Goal: Task Accomplishment & Management: Use online tool/utility

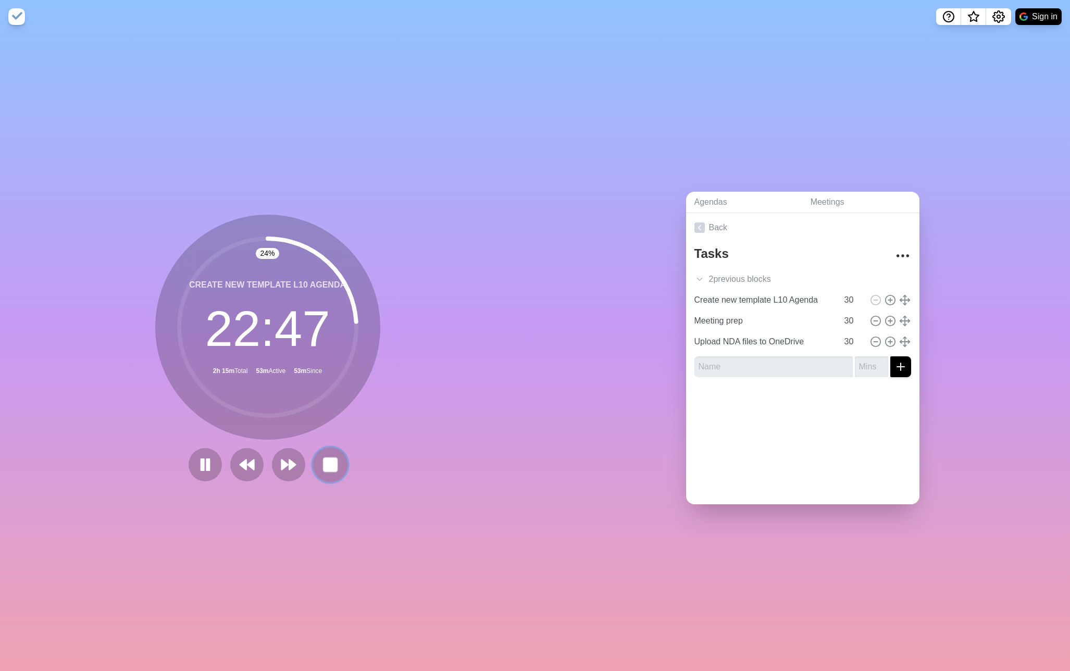
click at [334, 463] on rect at bounding box center [330, 464] width 13 height 13
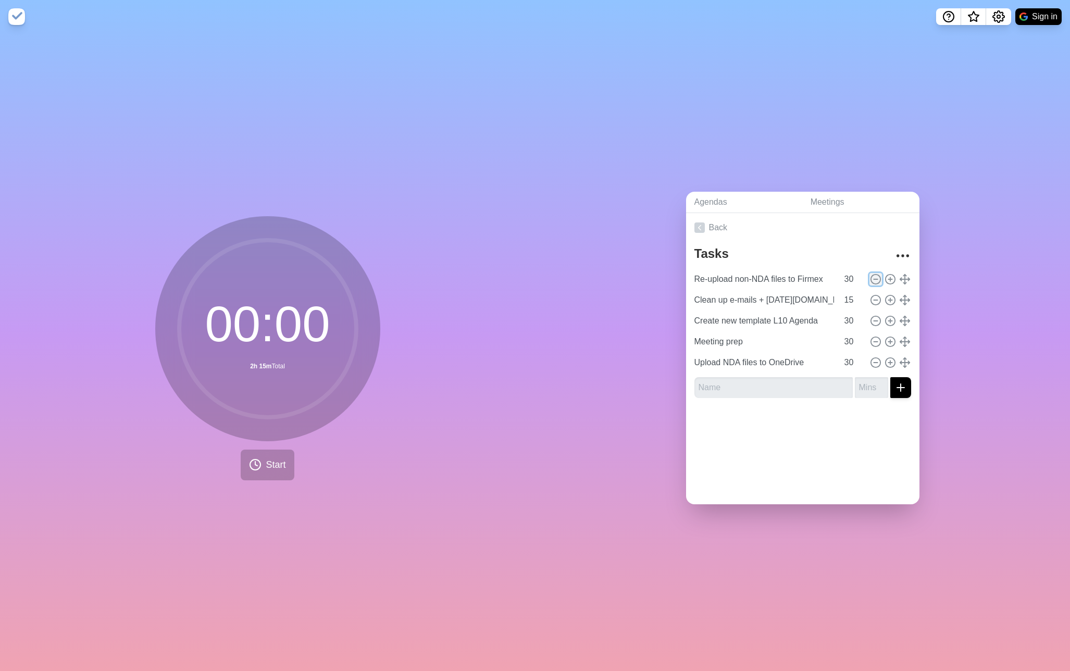
click at [875, 279] on line at bounding box center [876, 279] width 4 height 0
type input "Clean up e-mails + [DATE][DOMAIN_NAME]"
type input "15"
type input "Create new template L10 Agenda"
type input "30"
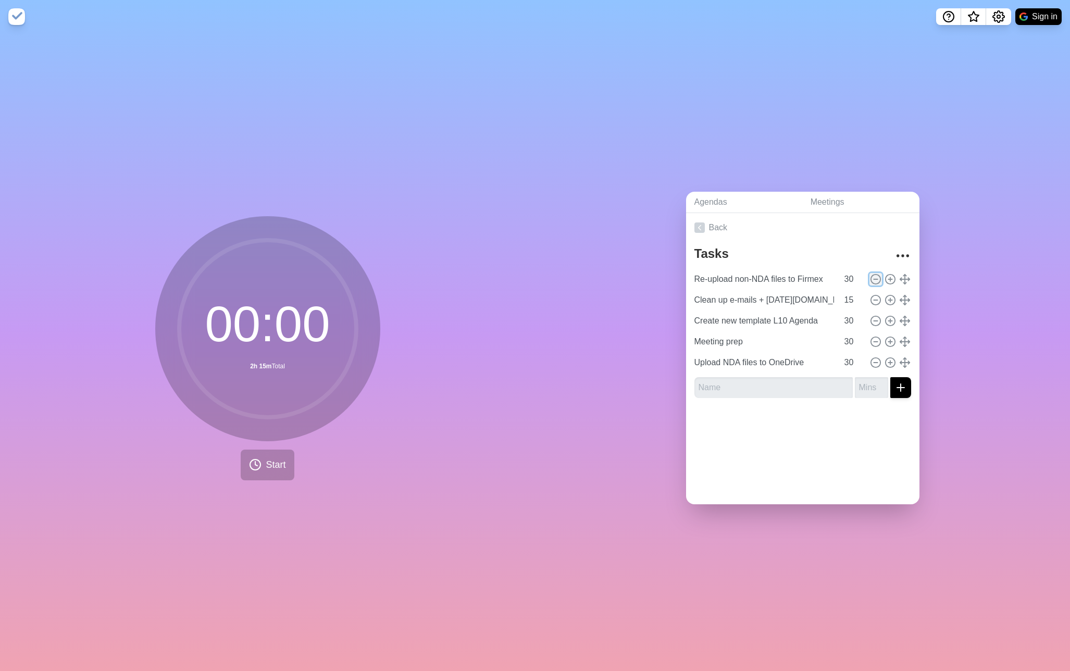
type input "Meeting prep"
type input "Upload NDA files to OneDrive"
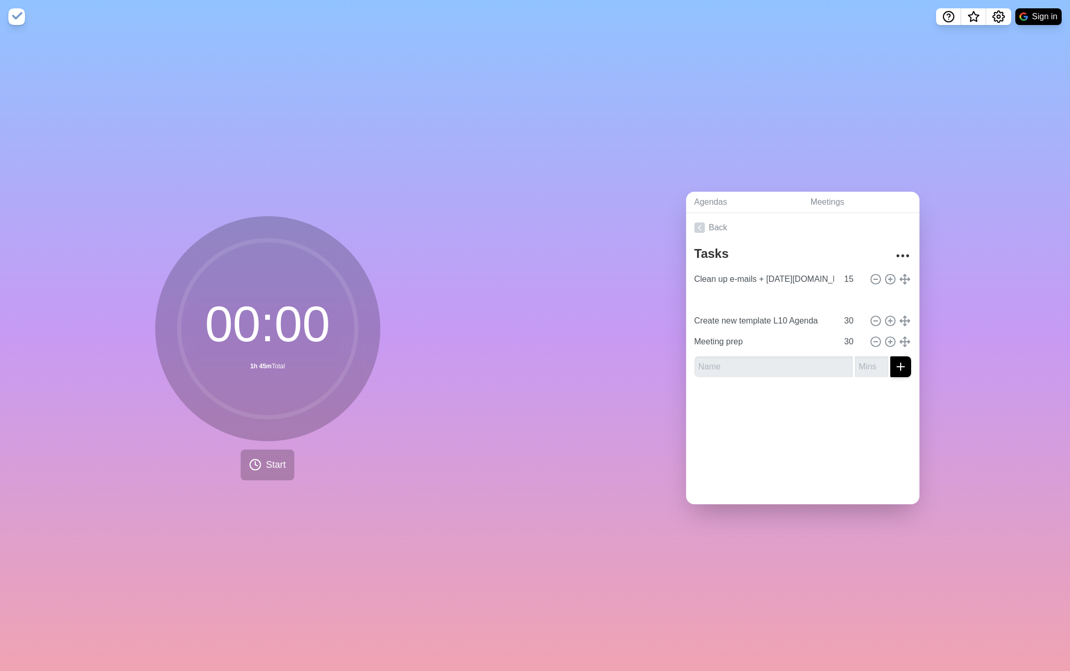
type input "Upload NDA files to OneDrive"
type input "Create new template L10 Agenda"
type input "Meeting prep"
drag, startPoint x: 904, startPoint y: 342, endPoint x: 902, endPoint y: 298, distance: 43.8
click at [873, 414] on div at bounding box center [802, 407] width 233 height 42
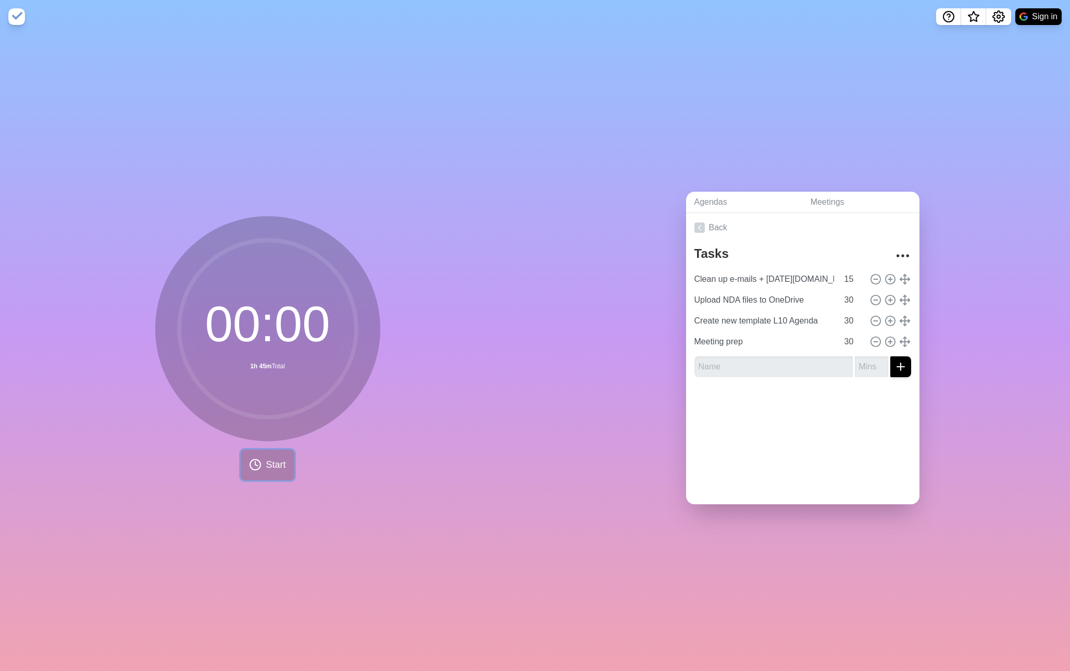
click at [270, 464] on span "Start" at bounding box center [276, 465] width 20 height 14
